Goal: Information Seeking & Learning: Learn about a topic

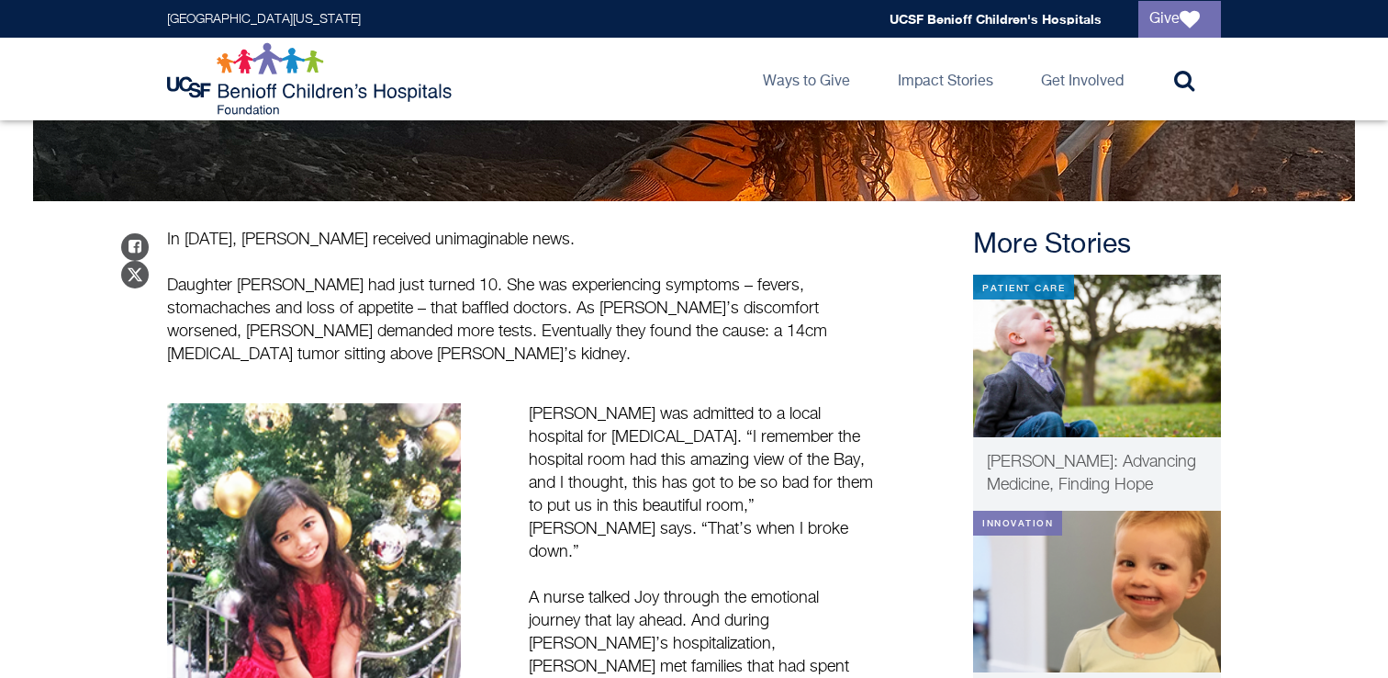
scroll to position [581, 0]
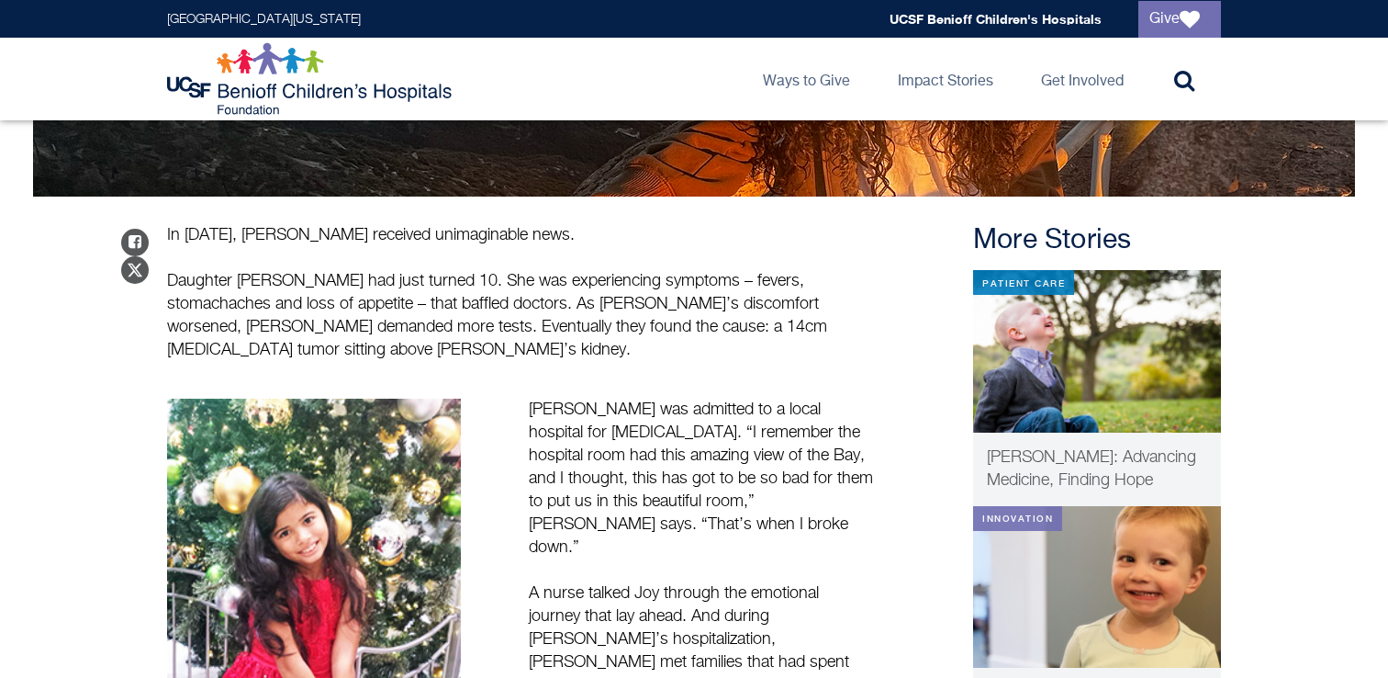
click at [450, 270] on p "Daughter [PERSON_NAME] had just turned 10. She was experiencing symptoms – feve…" at bounding box center [520, 316] width 707 height 92
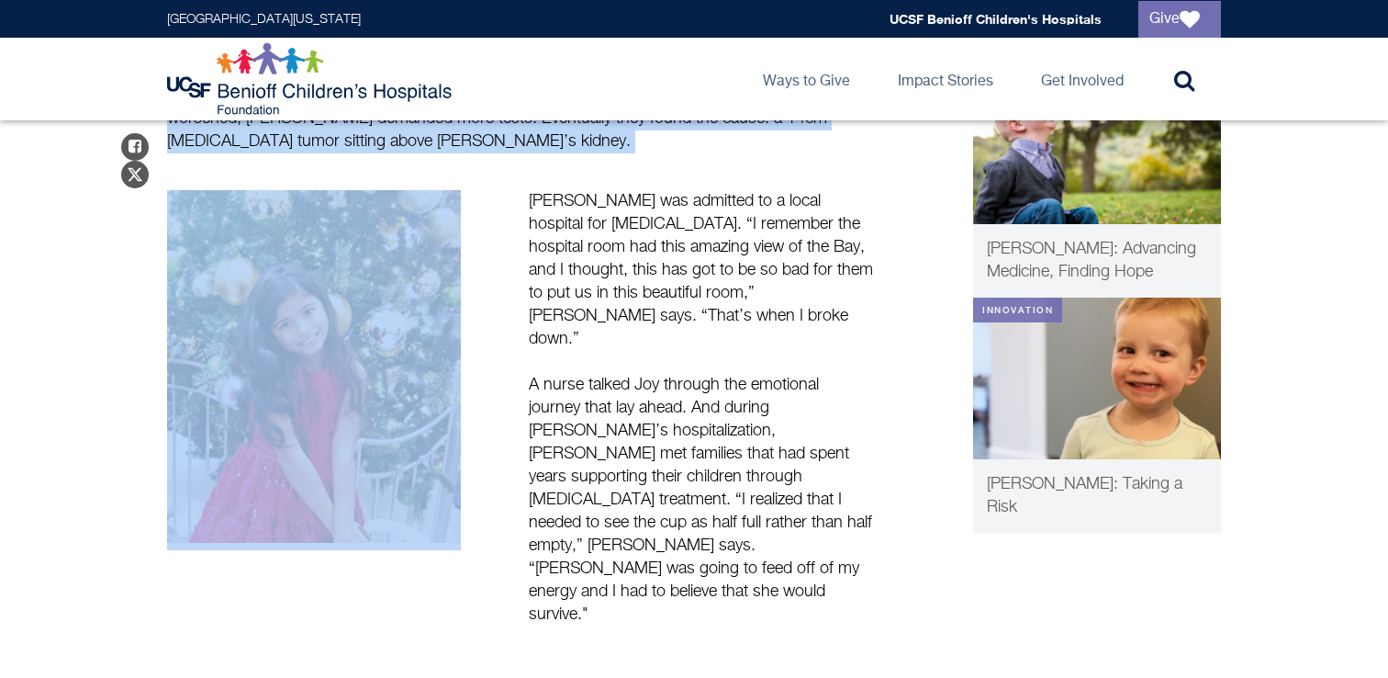
scroll to position [770, 0]
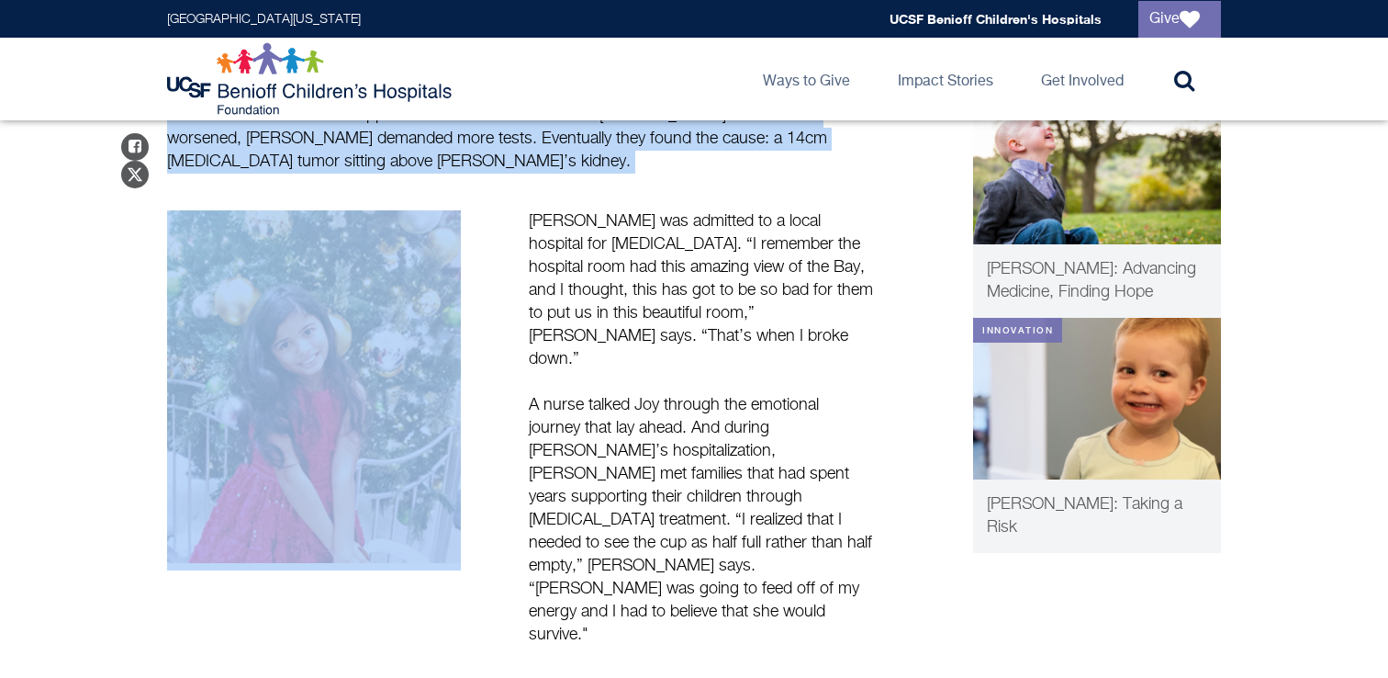
click at [650, 242] on p "[PERSON_NAME] was admitted to a local hospital for [MEDICAL_DATA]. “I remember …" at bounding box center [701, 290] width 345 height 161
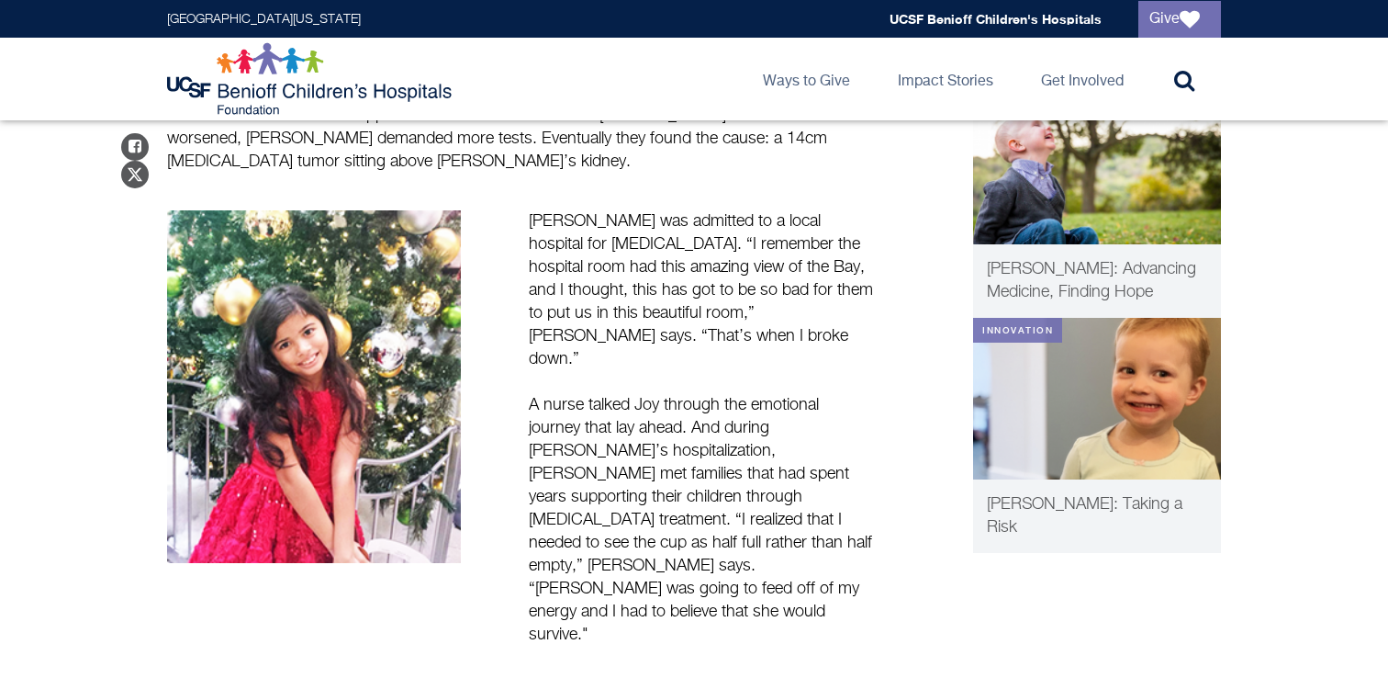
click at [635, 230] on p "[PERSON_NAME] was admitted to a local hospital for [MEDICAL_DATA]. “I remember …" at bounding box center [701, 290] width 345 height 161
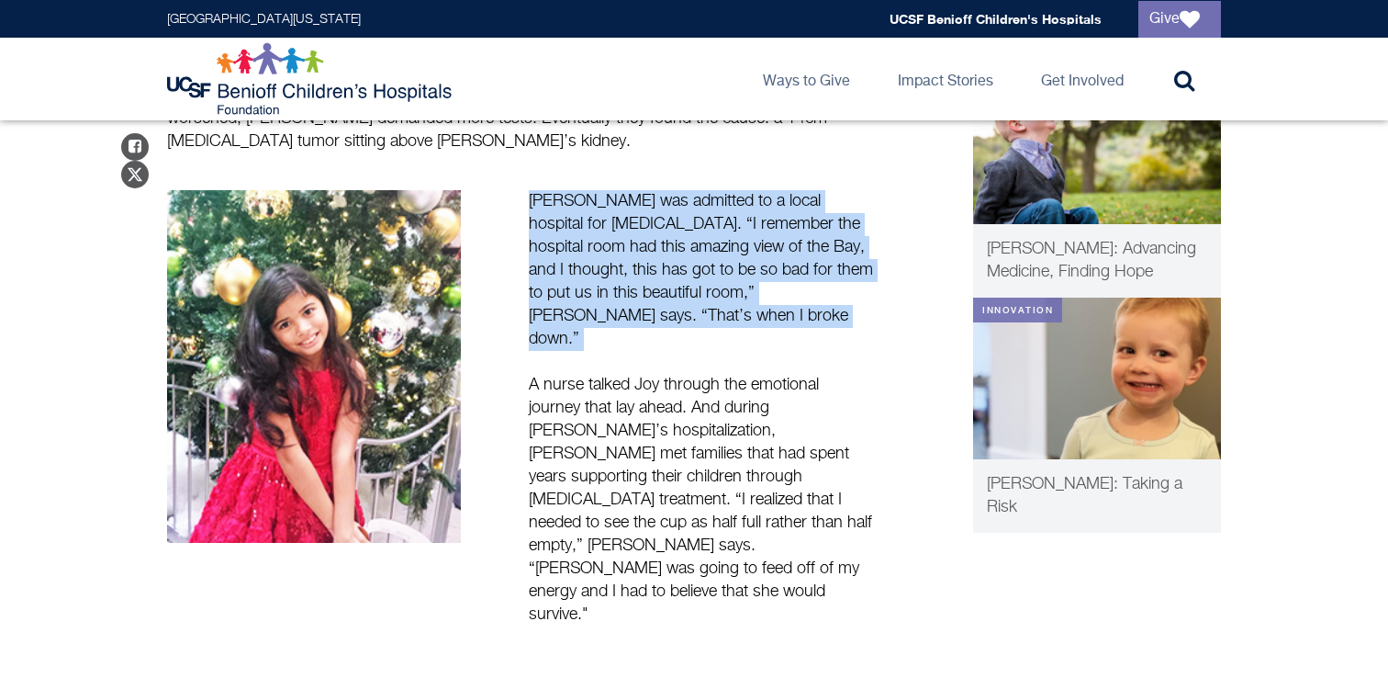
scroll to position [792, 0]
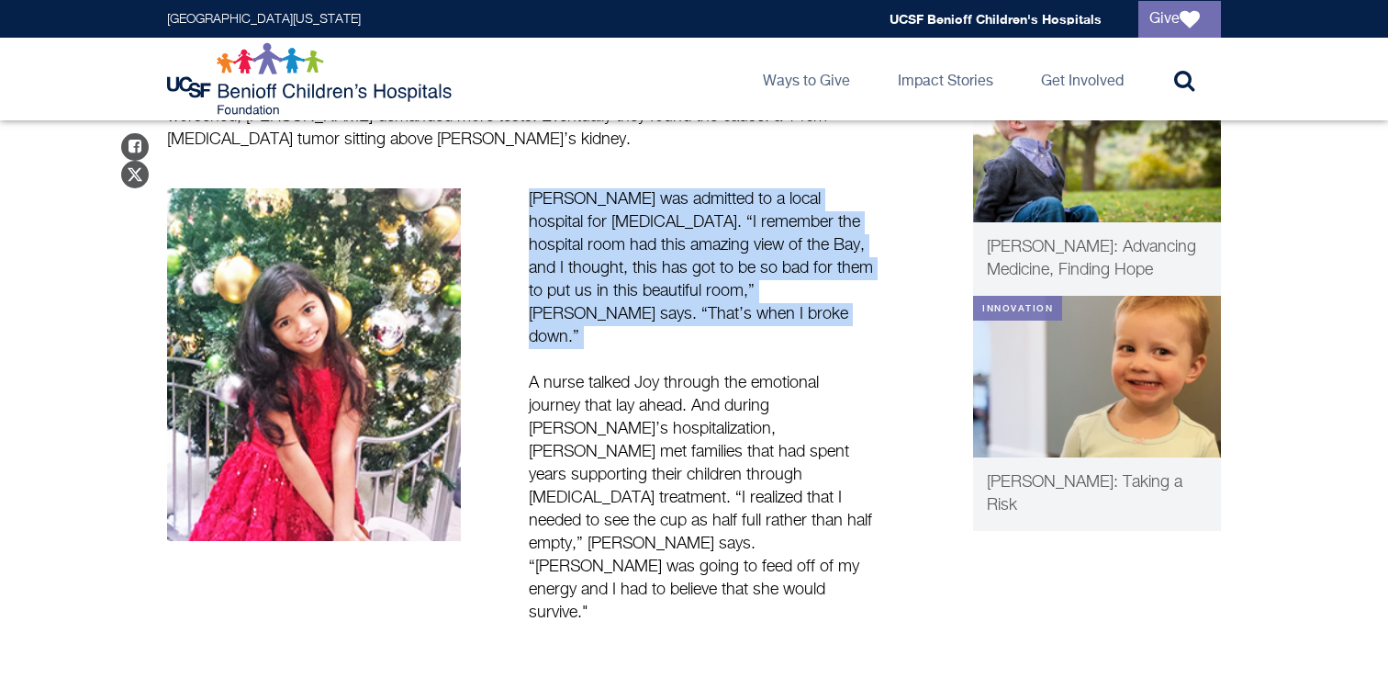
click at [706, 372] on p "A nurse talked Joy through the emotional journey that lay ahead. And during [PE…" at bounding box center [701, 498] width 345 height 253
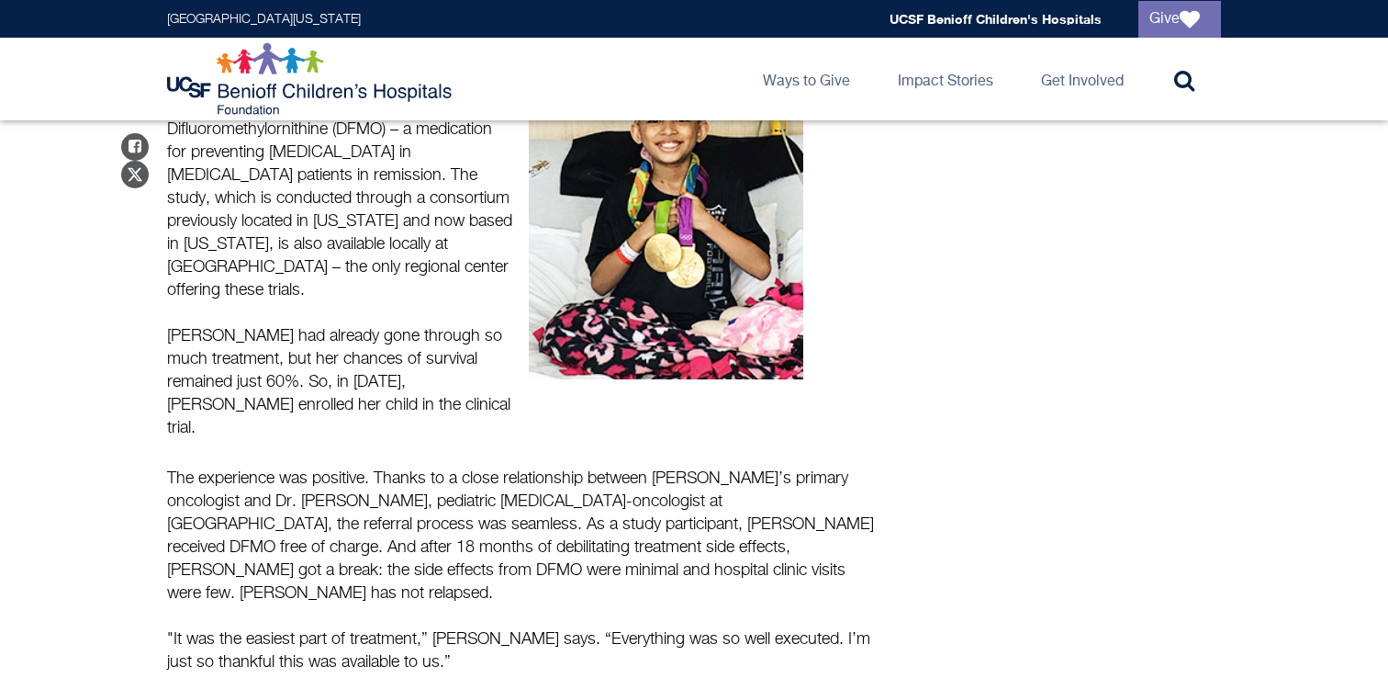
scroll to position [1453, 0]
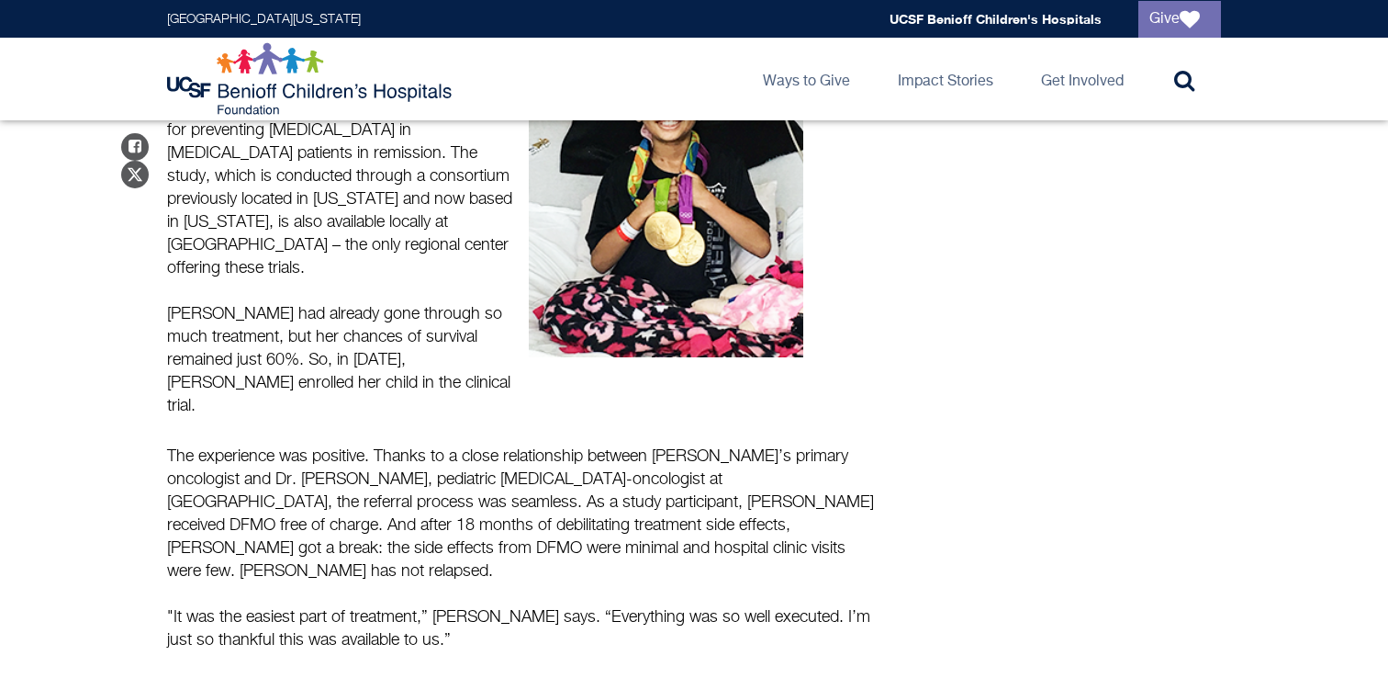
click at [371, 445] on p "The experience was positive. Thanks to a close relationship between [PERSON_NAM…" at bounding box center [520, 514] width 707 height 138
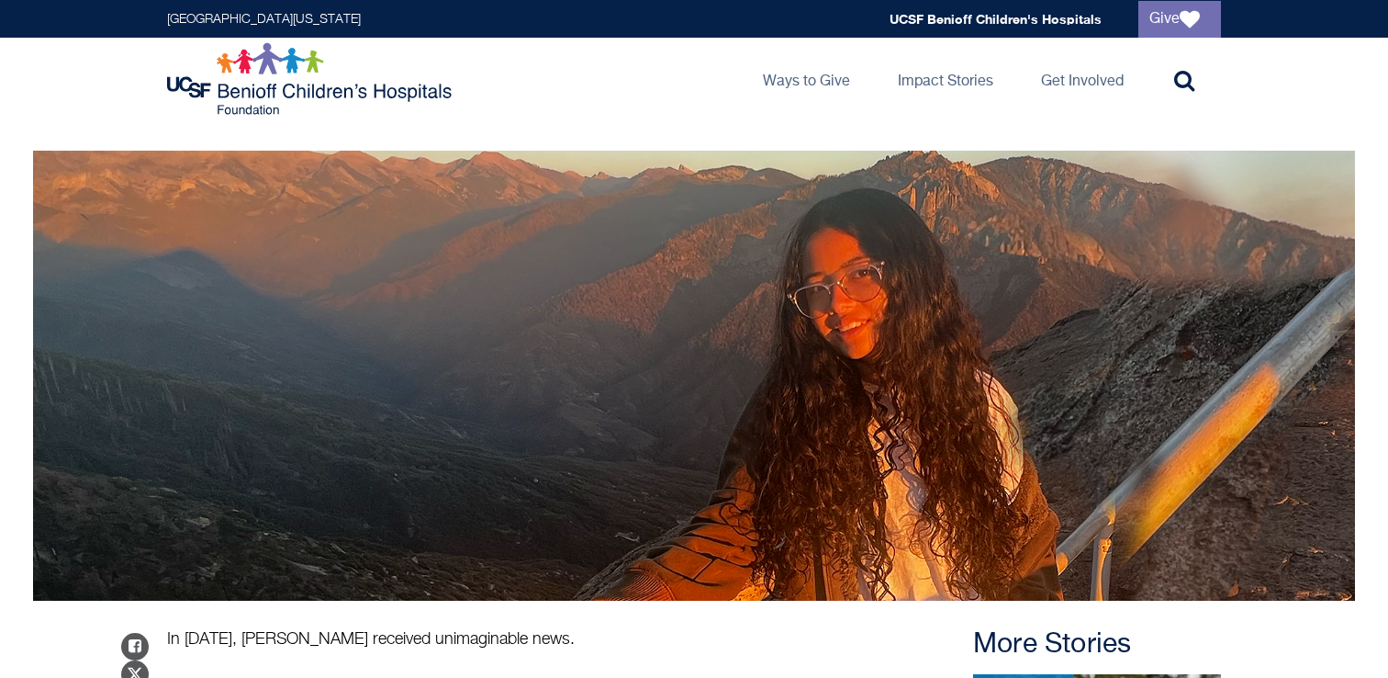
scroll to position [0, 0]
